Goal: Information Seeking & Learning: Find specific fact

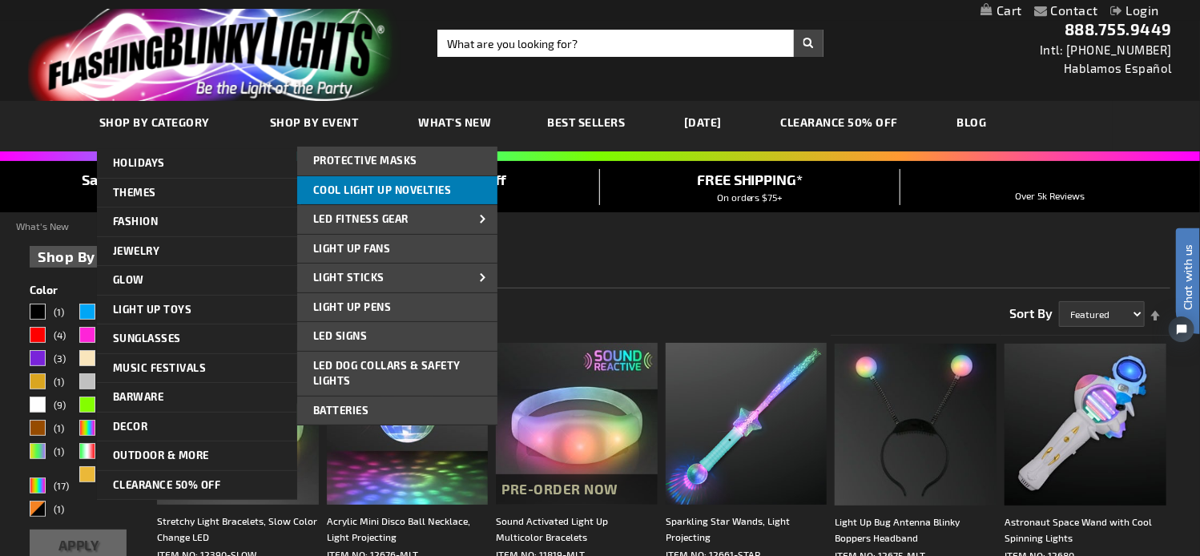
click at [396, 190] on span "Cool Light Up Novelties" at bounding box center [382, 189] width 139 height 13
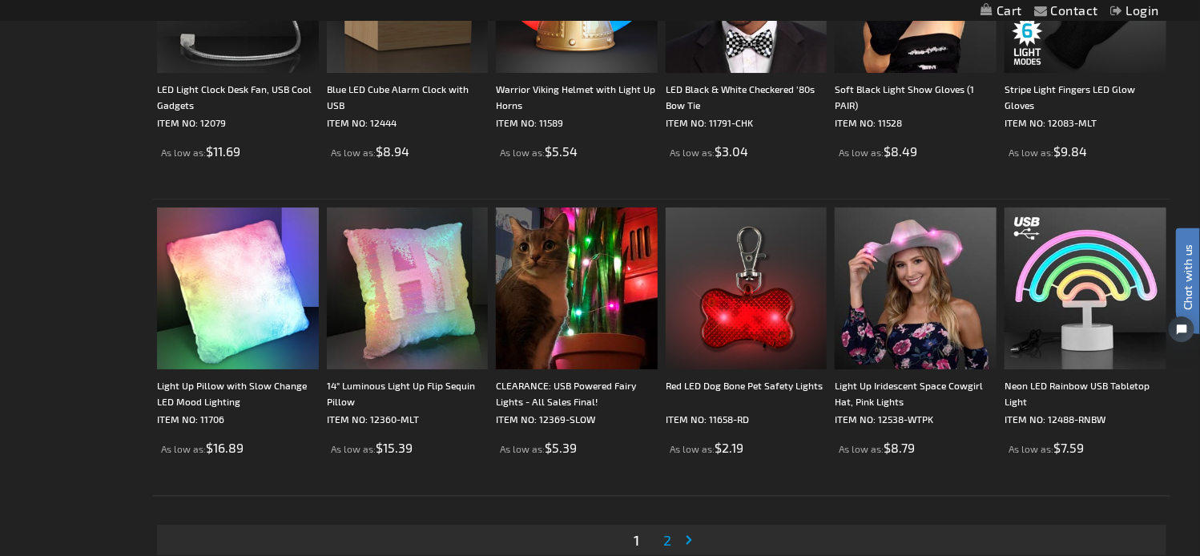
scroll to position [2936, 0]
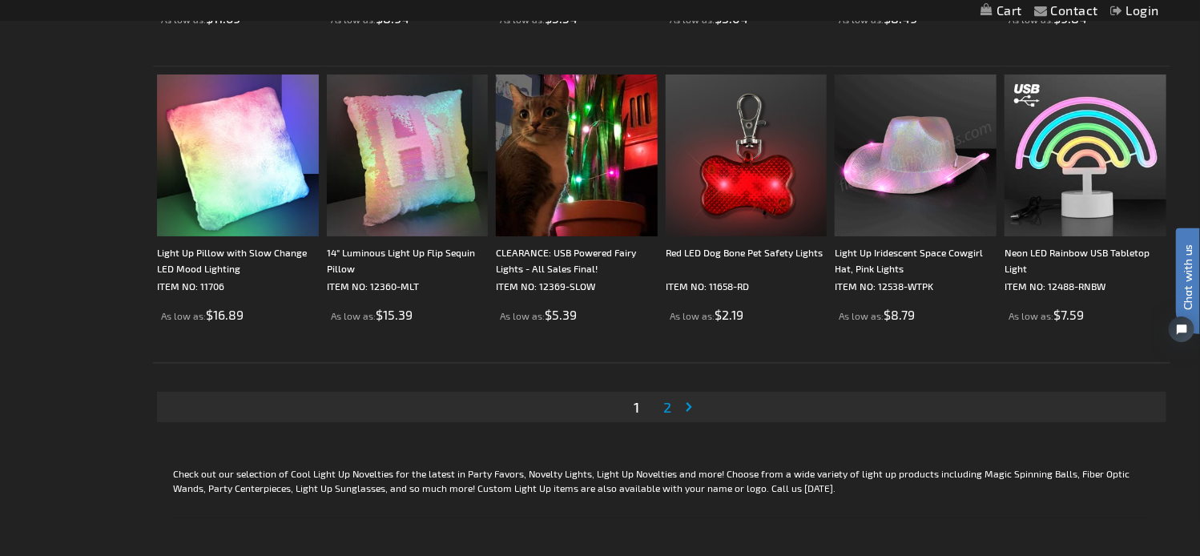
click at [670, 411] on span "2" at bounding box center [667, 407] width 8 height 18
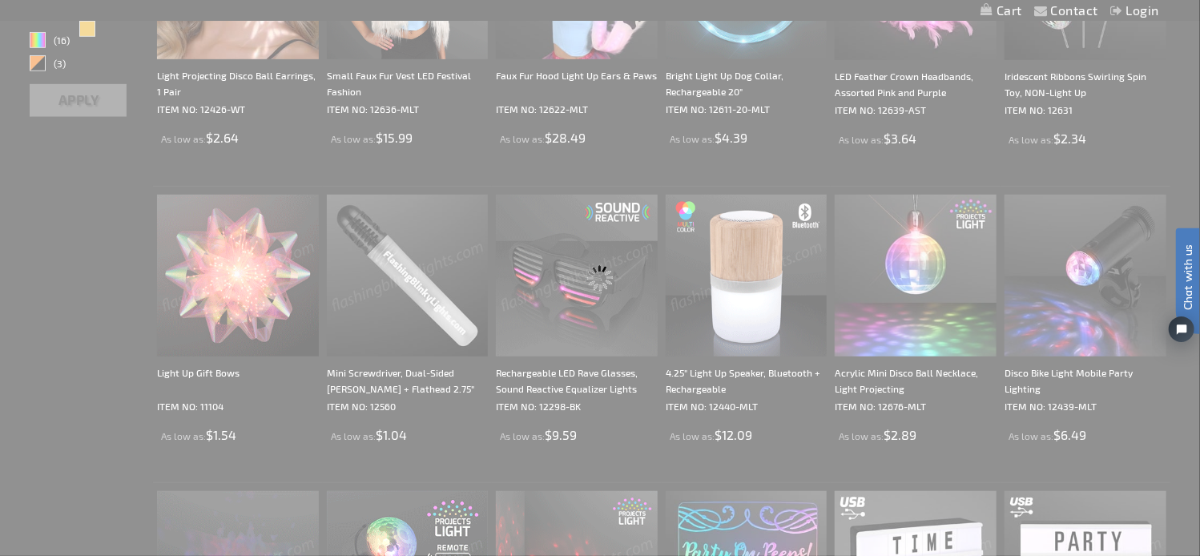
scroll to position [0, 0]
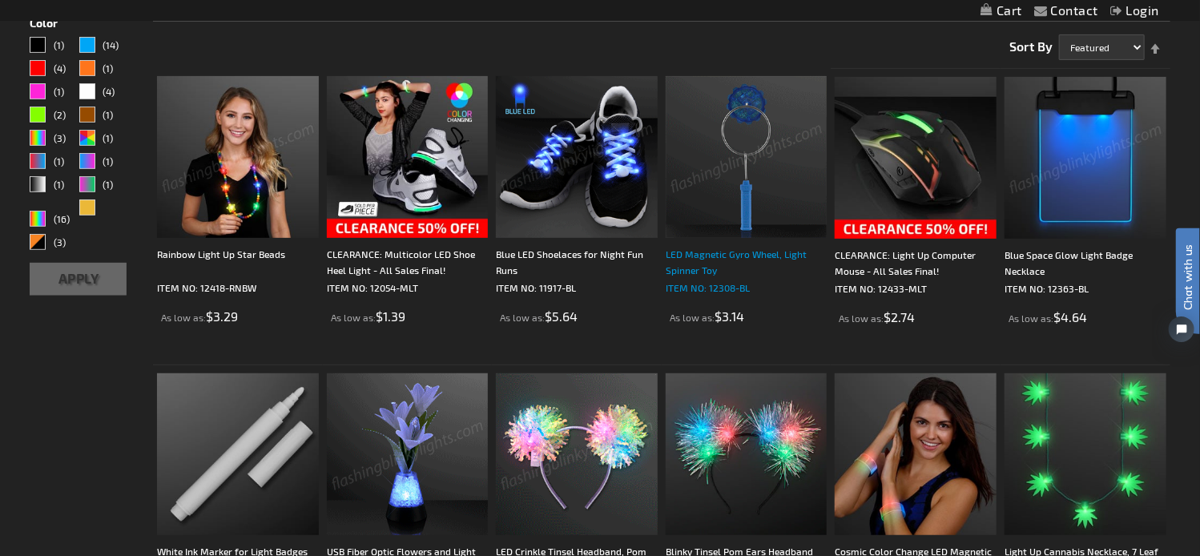
scroll to position [400, 0]
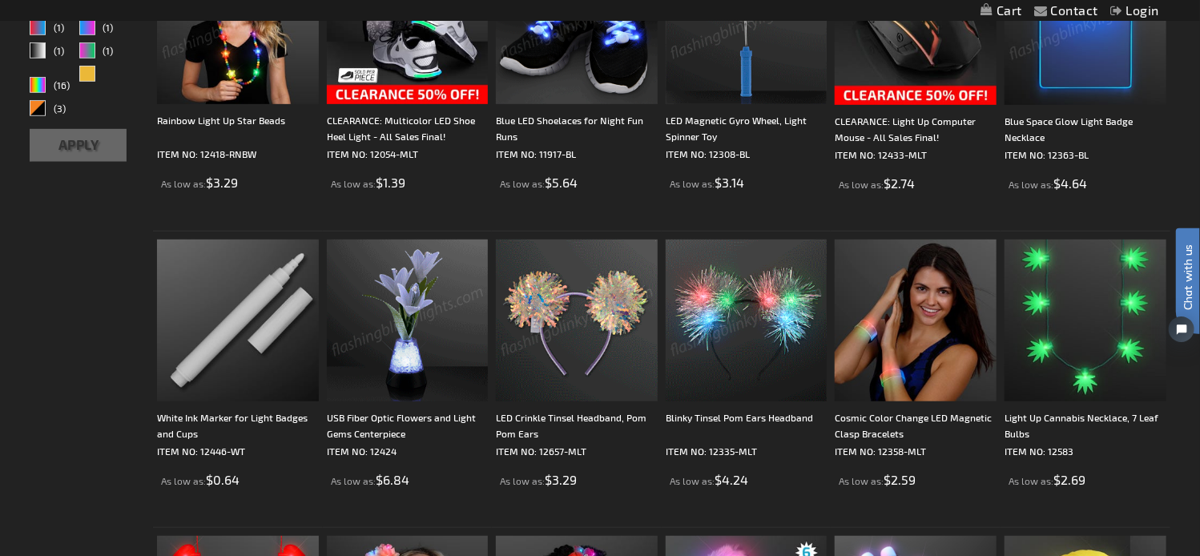
click at [595, 344] on img at bounding box center [577, 320] width 162 height 162
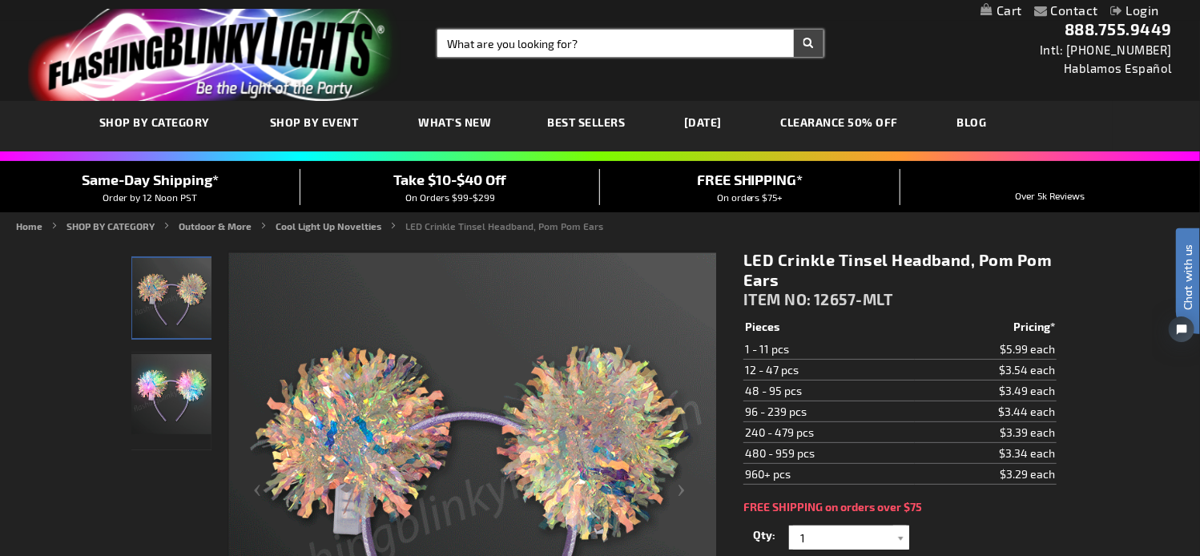
click at [525, 48] on input "Search" at bounding box center [630, 43] width 386 height 27
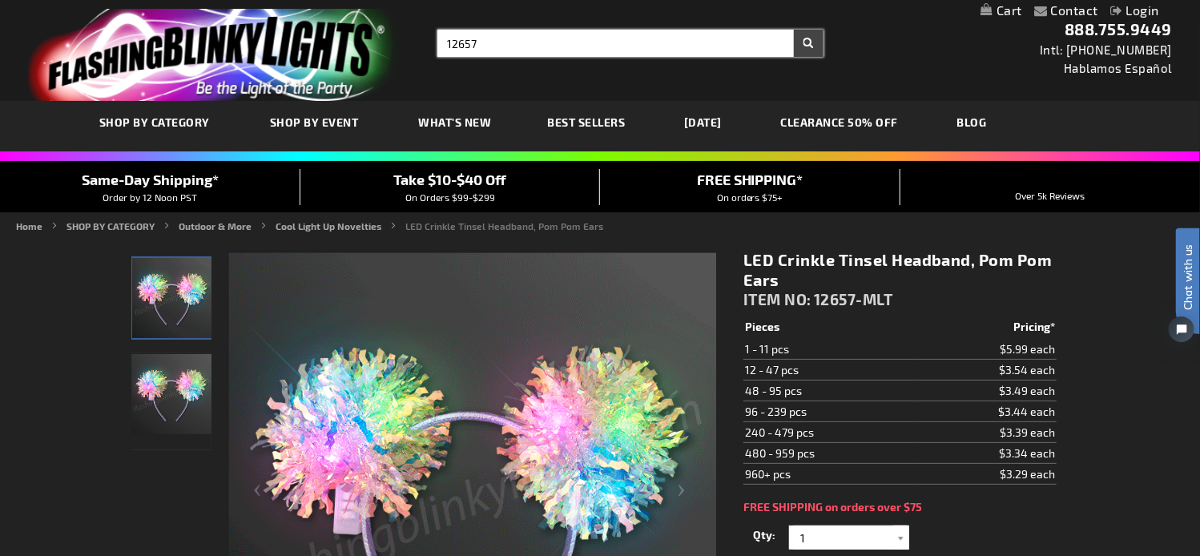
type input "12657"
click at [794, 30] on button "Search" at bounding box center [809, 43] width 30 height 27
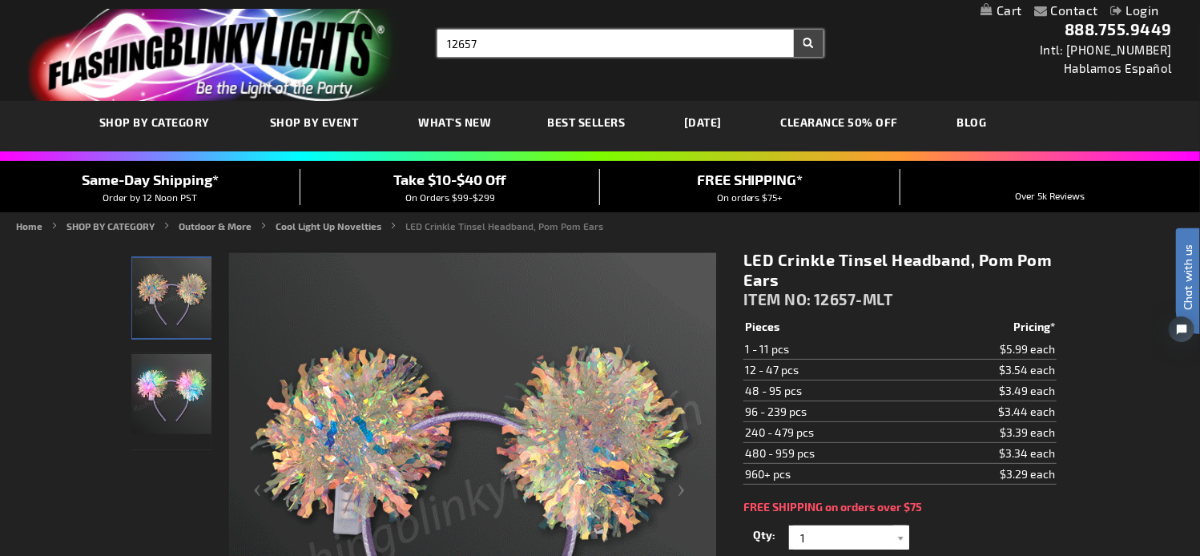
click at [794, 30] on button "Search" at bounding box center [809, 43] width 30 height 27
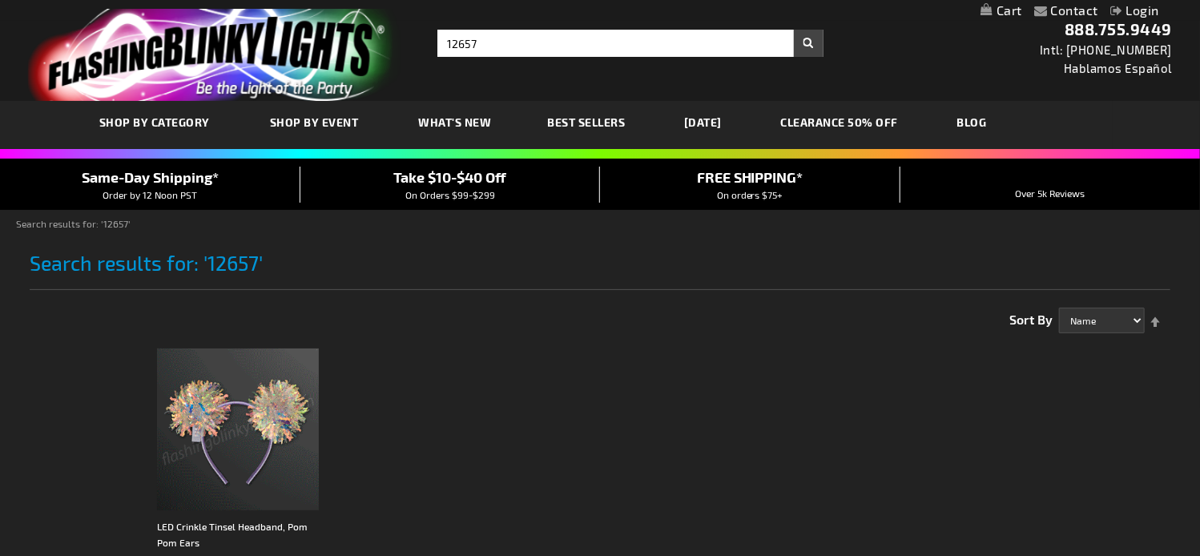
click at [223, 473] on img at bounding box center [238, 429] width 162 height 162
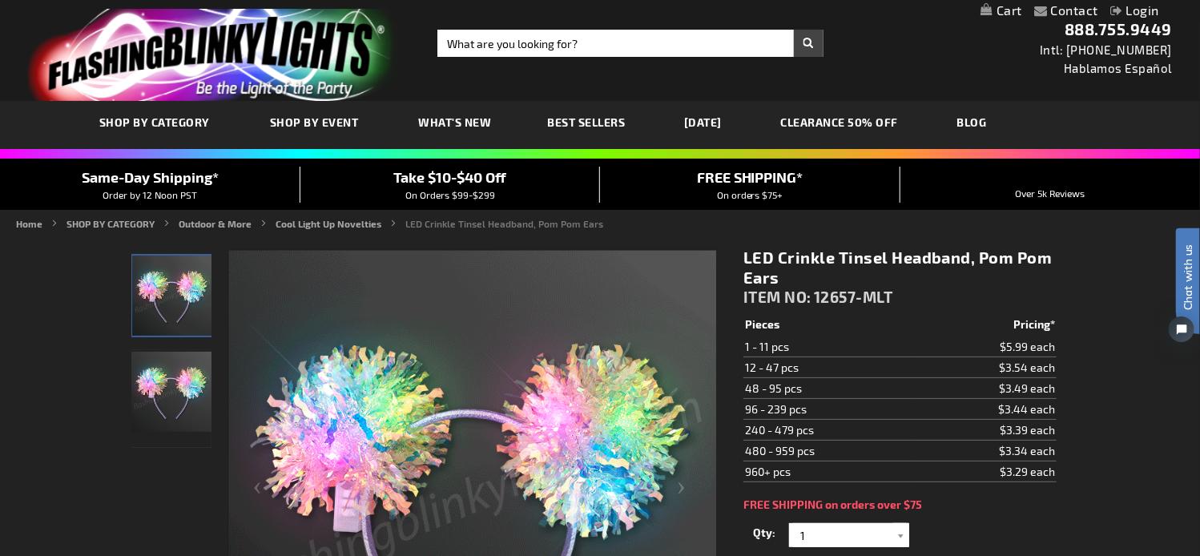
click at [826, 297] on span "12657-MLT" at bounding box center [853, 297] width 79 height 18
drag, startPoint x: 817, startPoint y: 297, endPoint x: 894, endPoint y: 300, distance: 76.9
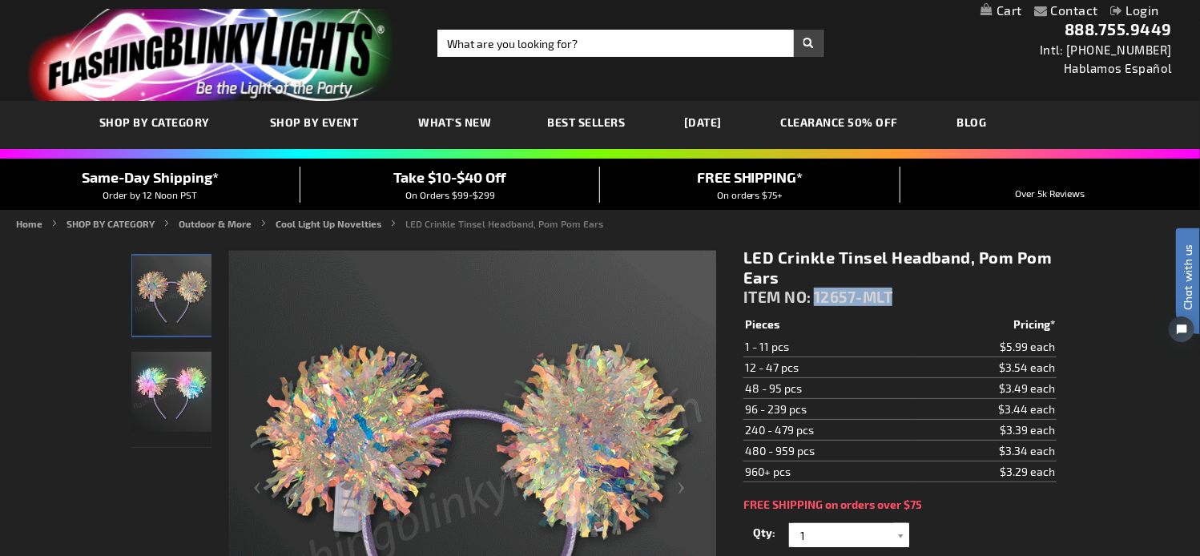
click at [893, 300] on span "12657-MLT" at bounding box center [853, 297] width 79 height 18
copy span "12657-MLT"
